Goal: Navigation & Orientation: Go to known website

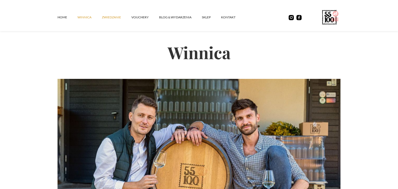
click at [110, 18] on link "ZWIEDZANIE" at bounding box center [117, 18] width 30 height 16
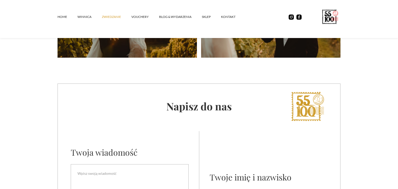
scroll to position [1258, 0]
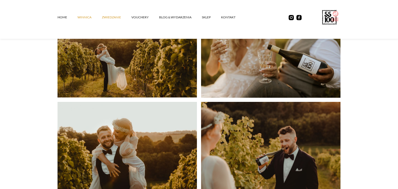
click at [88, 19] on link "winnica" at bounding box center [89, 18] width 24 height 16
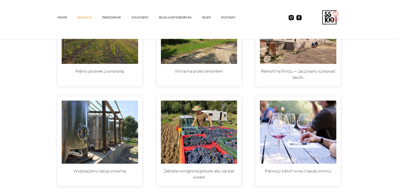
scroll to position [1532, 0]
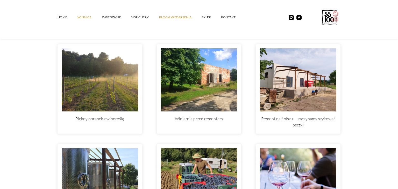
click at [181, 17] on link "Blog & Wydarzenia" at bounding box center [180, 18] width 43 height 16
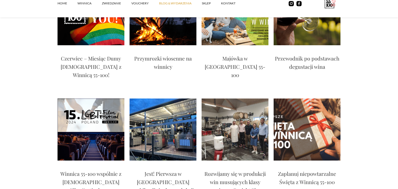
scroll to position [465, 0]
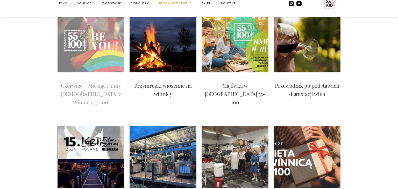
click at [93, 82] on p "Czerwiec – Miesiąc Dumy LGBTQ+ z Winnicą 55-100!" at bounding box center [91, 94] width 67 height 25
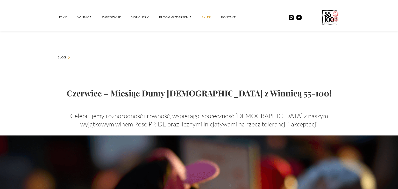
click at [207, 18] on link "SKLEP" at bounding box center [211, 18] width 19 height 16
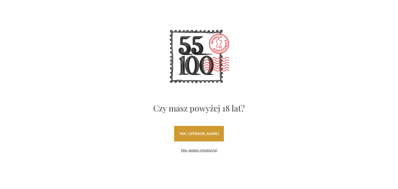
click at [204, 131] on link "tak, i [PERSON_NAME]" at bounding box center [199, 134] width 50 height 16
